Goal: Task Accomplishment & Management: Manage account settings

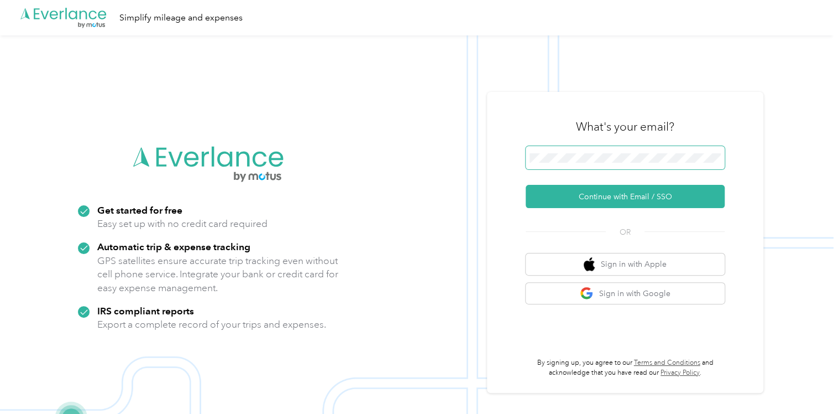
click at [543, 153] on span at bounding box center [625, 157] width 199 height 23
click at [576, 209] on div "What's your email? Continue with Email / SSO OR Sign in with Apple Sign in with…" at bounding box center [625, 242] width 199 height 270
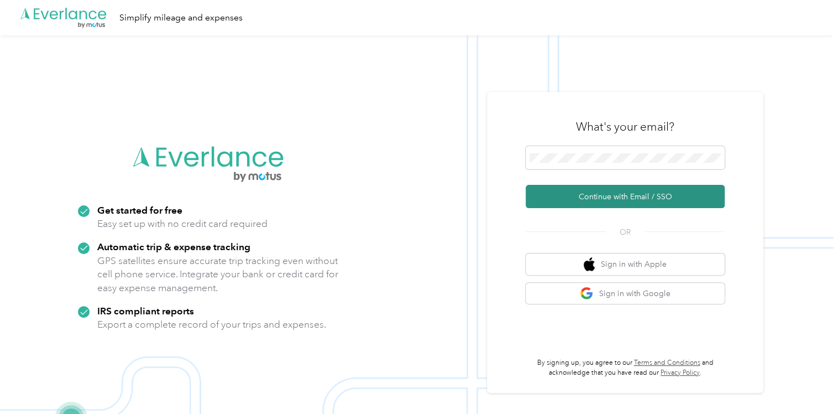
click at [580, 200] on button "Continue with Email / SSO" at bounding box center [625, 196] width 199 height 23
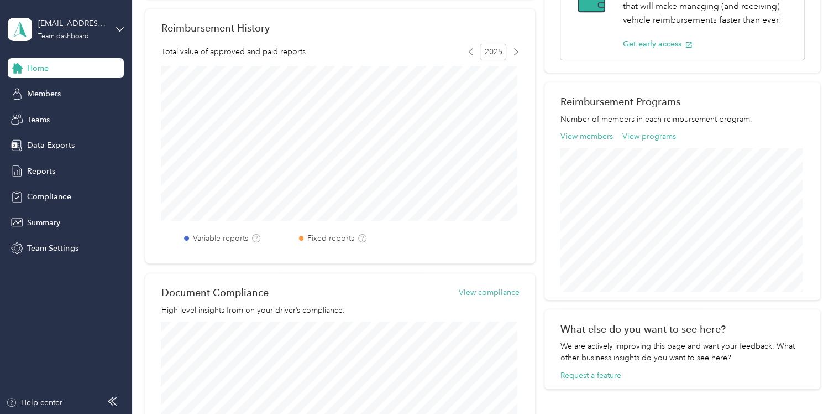
scroll to position [237, 0]
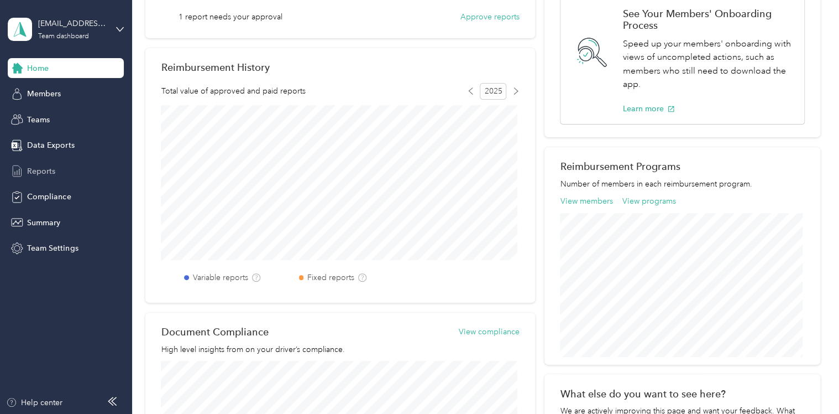
click at [45, 169] on span "Reports" at bounding box center [41, 171] width 28 height 12
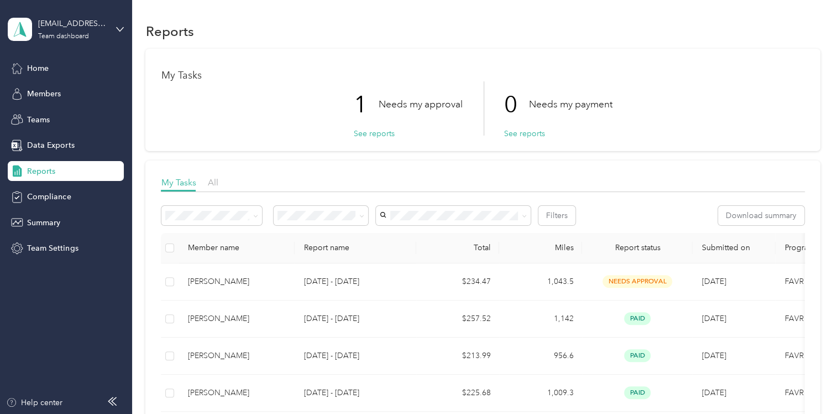
click at [378, 101] on p "Needs my approval" at bounding box center [420, 104] width 84 height 14
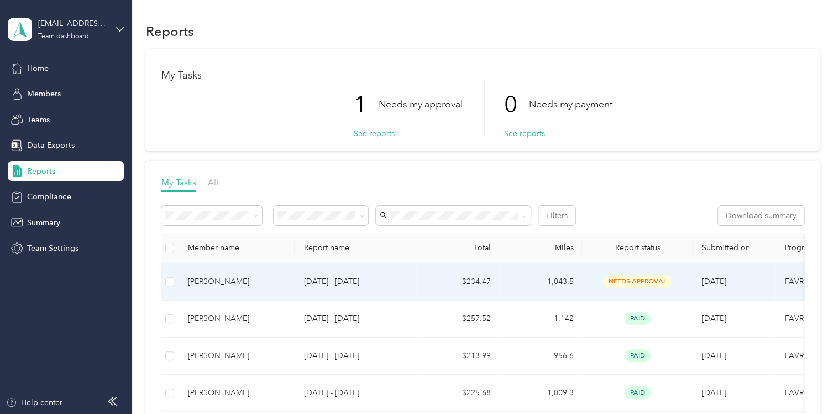
click at [626, 279] on span "needs approval" at bounding box center [638, 281] width 70 height 13
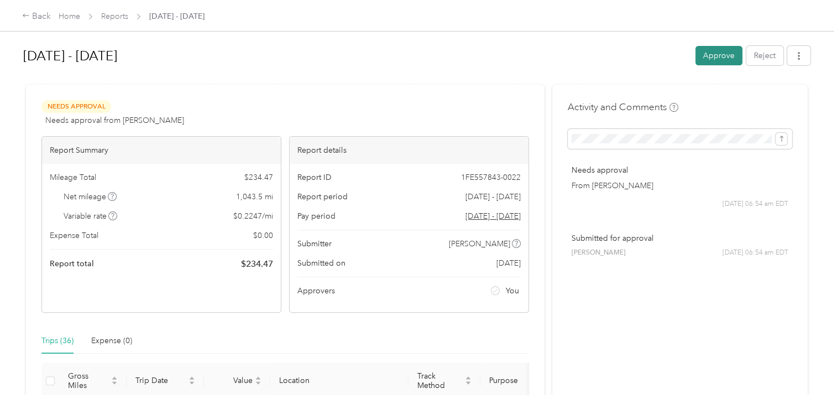
click at [706, 54] on button "Approve" at bounding box center [719, 55] width 47 height 19
